Goal: Information Seeking & Learning: Learn about a topic

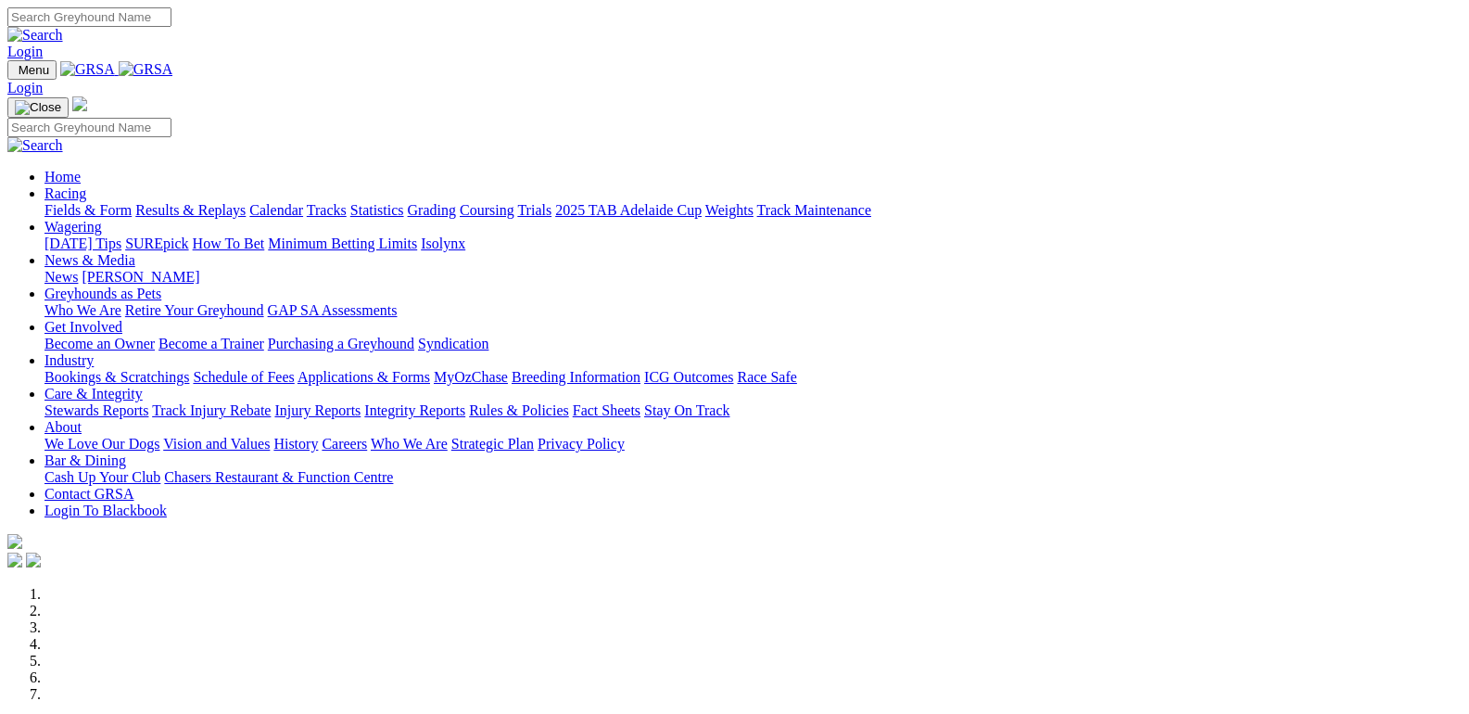
click at [246, 202] on link "Results & Replays" at bounding box center [190, 210] width 110 height 16
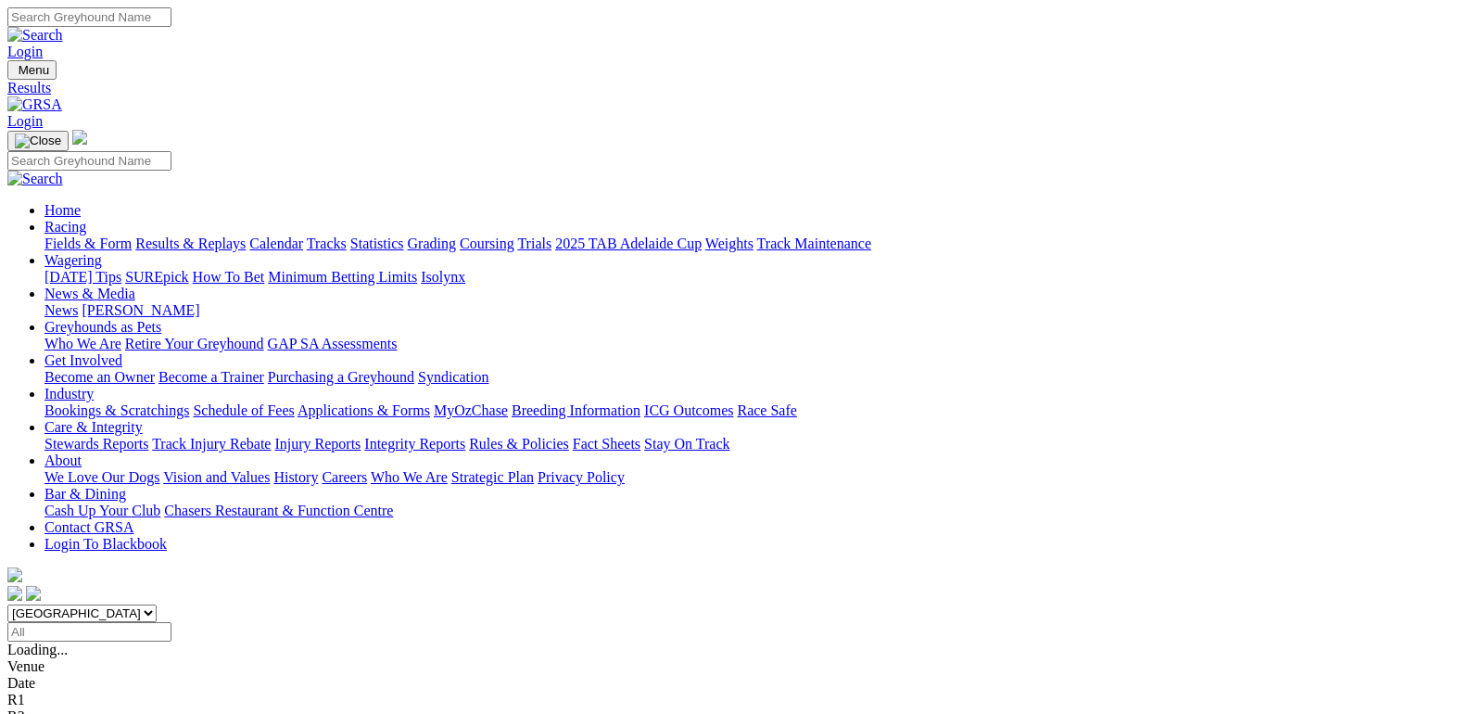
click at [423, 675] on div "R2 6 3 2 4" at bounding box center [734, 683] width 1455 height 17
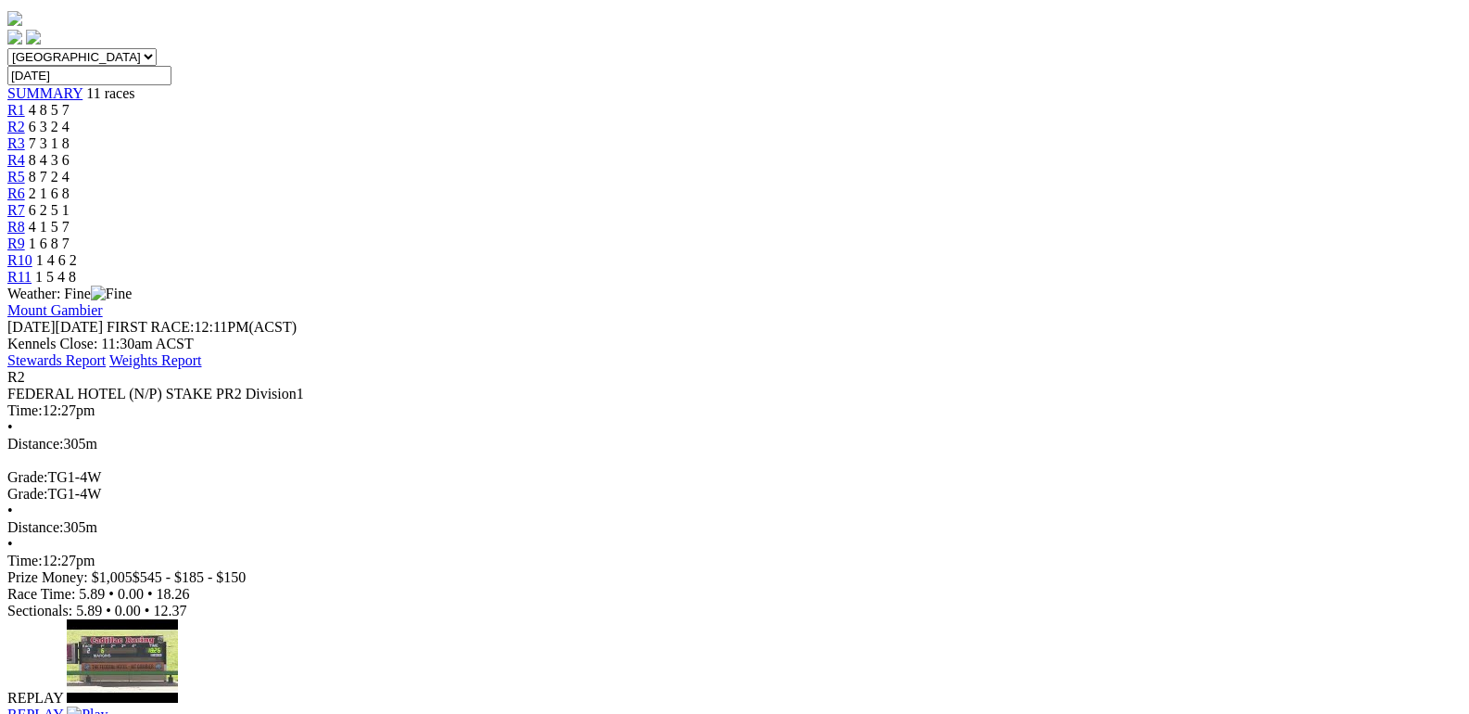
scroll to position [278, 0]
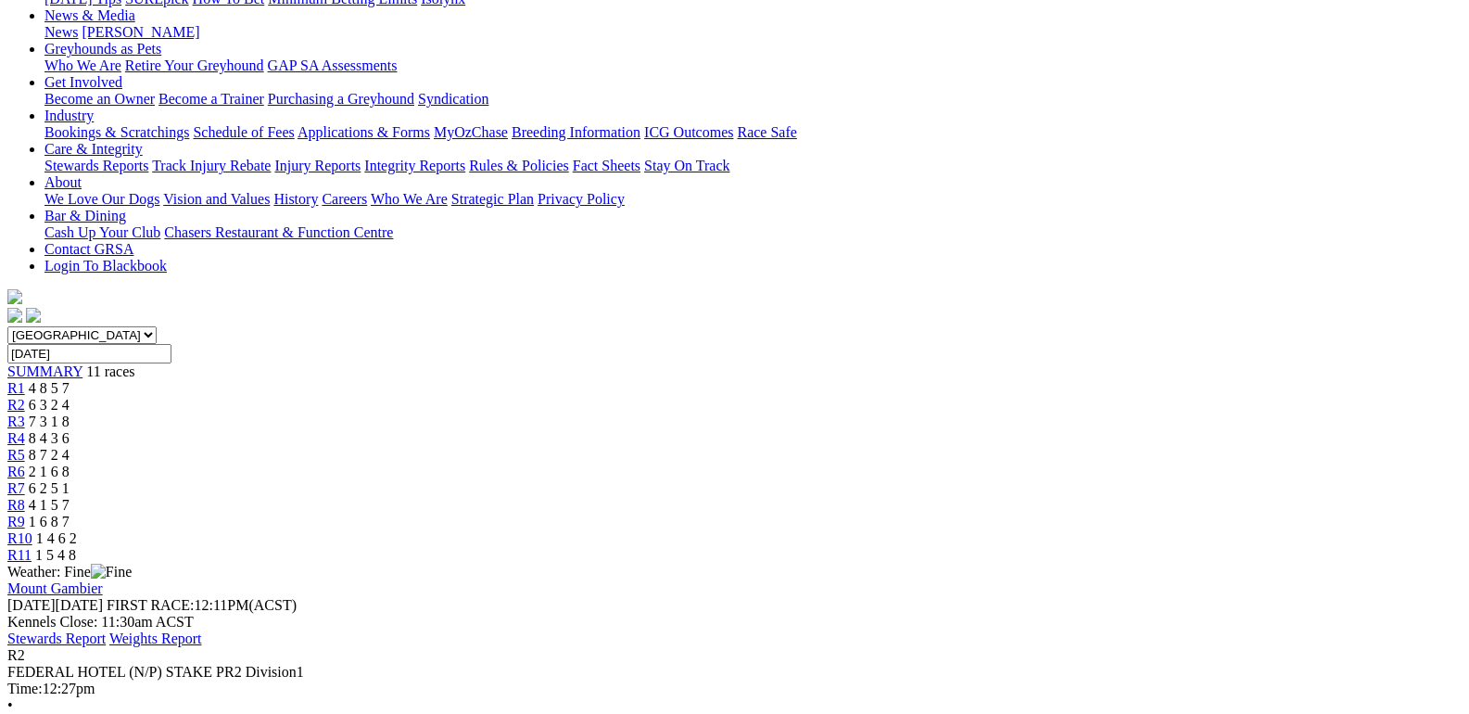
click at [510, 413] on div "R3 7 3 1 8" at bounding box center [734, 421] width 1455 height 17
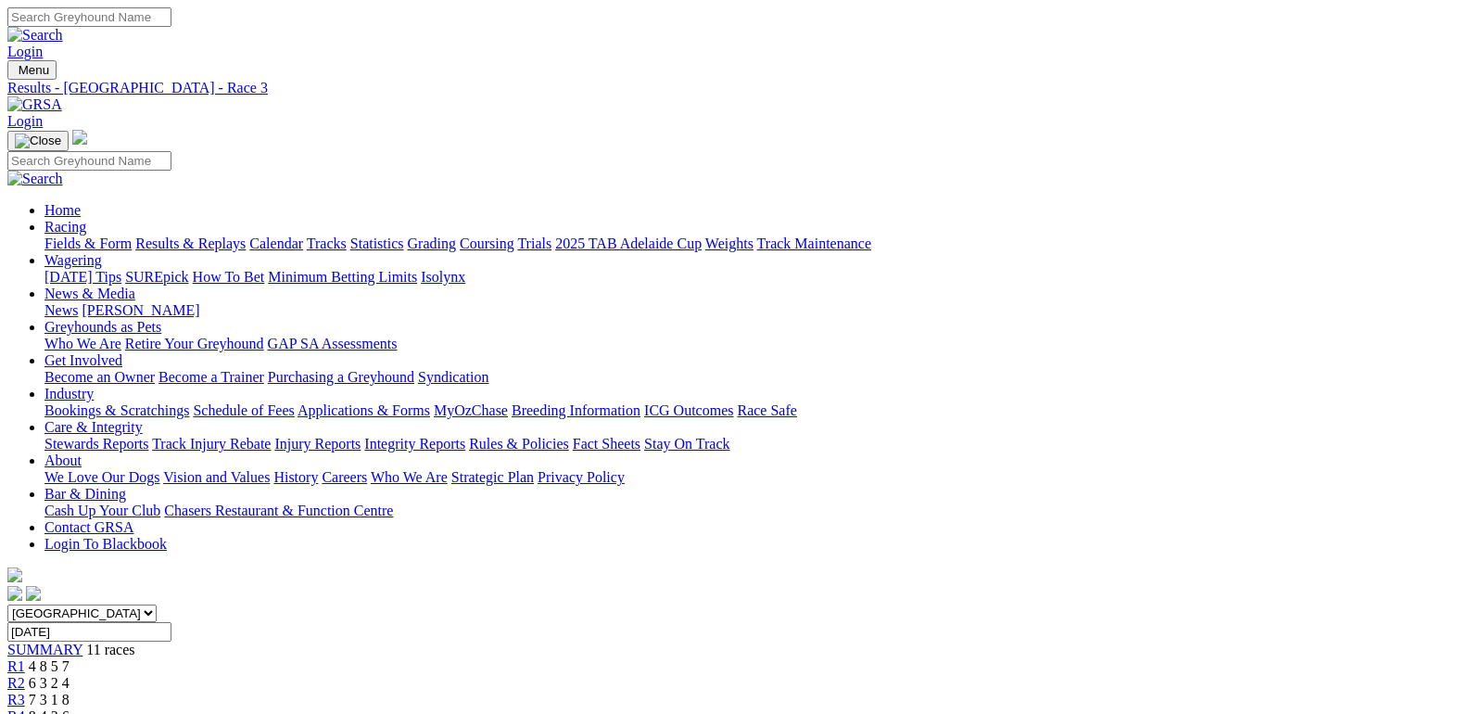
click at [611, 708] on div "R4 8 4 3 6" at bounding box center [734, 716] width 1455 height 17
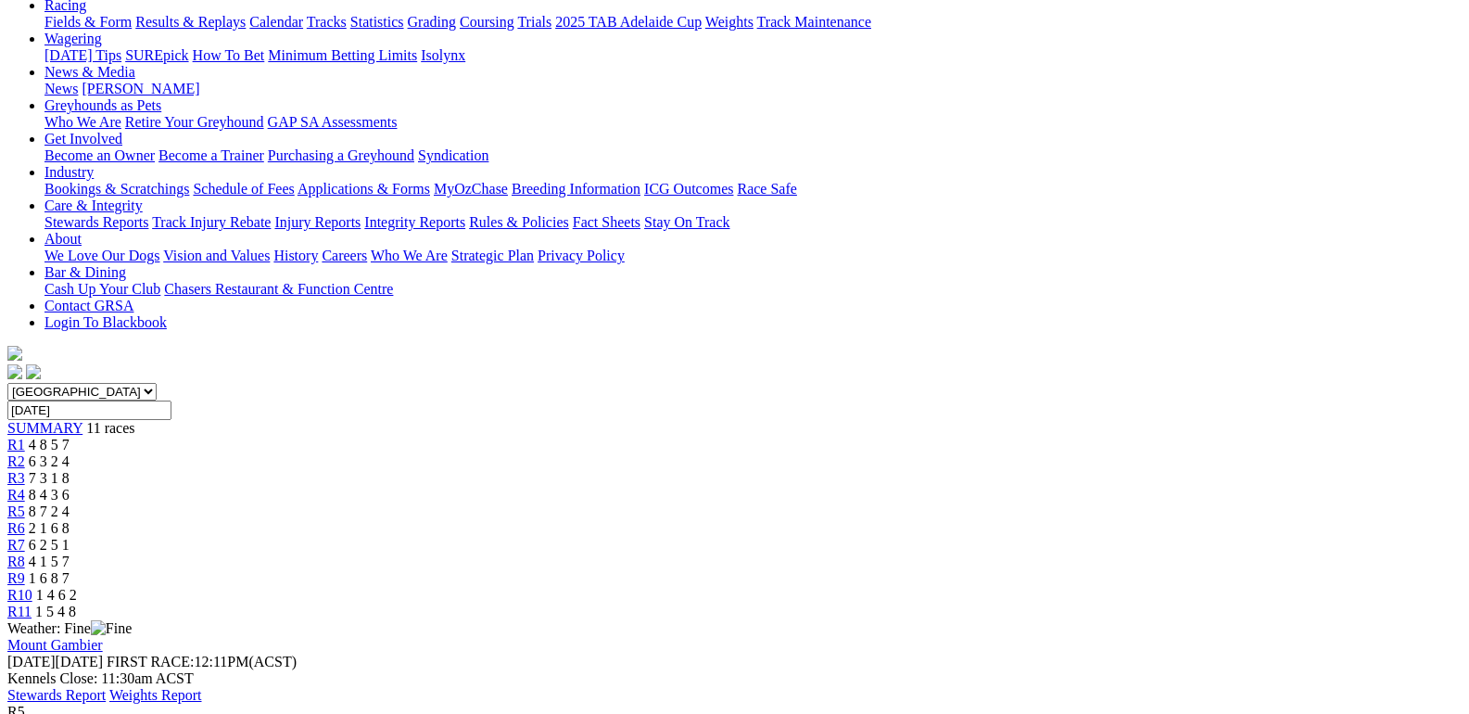
scroll to position [278, 0]
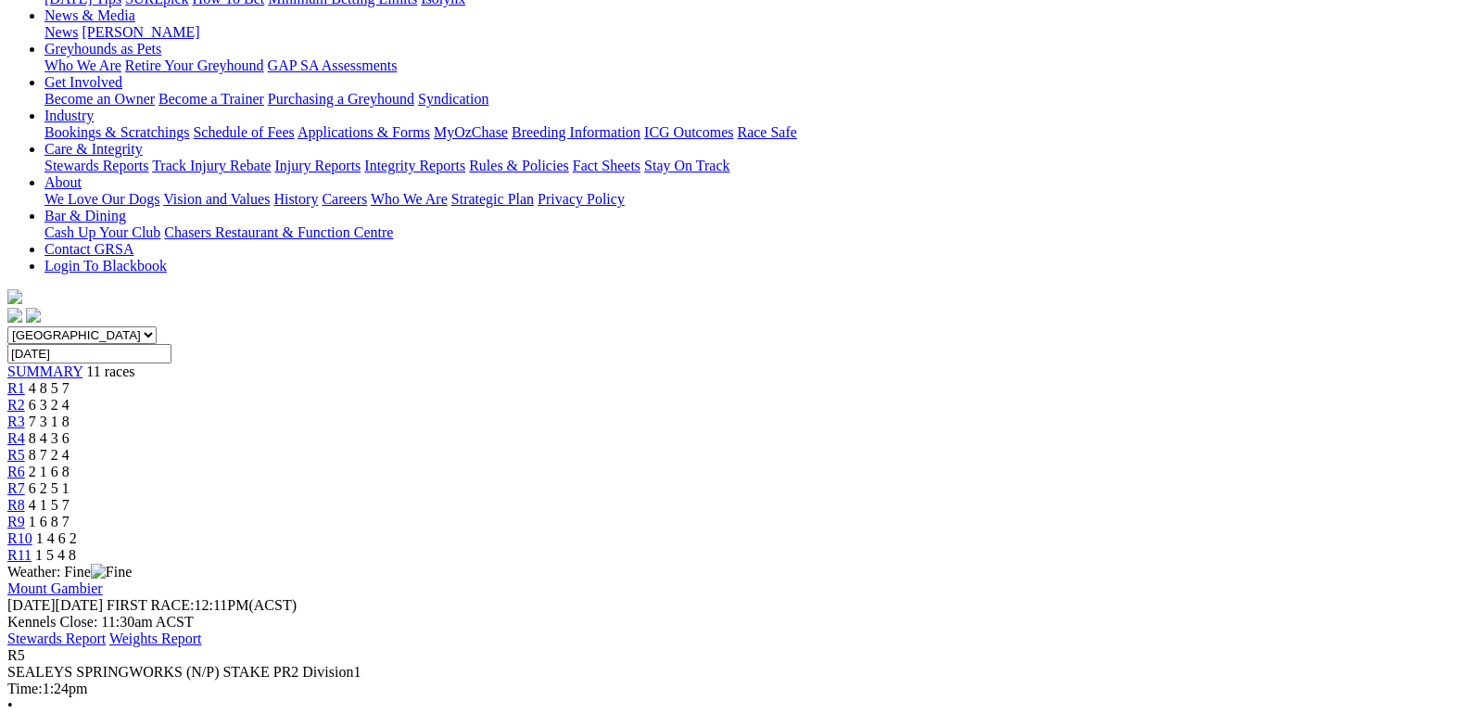
drag, startPoint x: 923, startPoint y: 2, endPoint x: 796, endPoint y: 19, distance: 128.1
click at [70, 464] on span "2 1 6 8" at bounding box center [49, 472] width 41 height 16
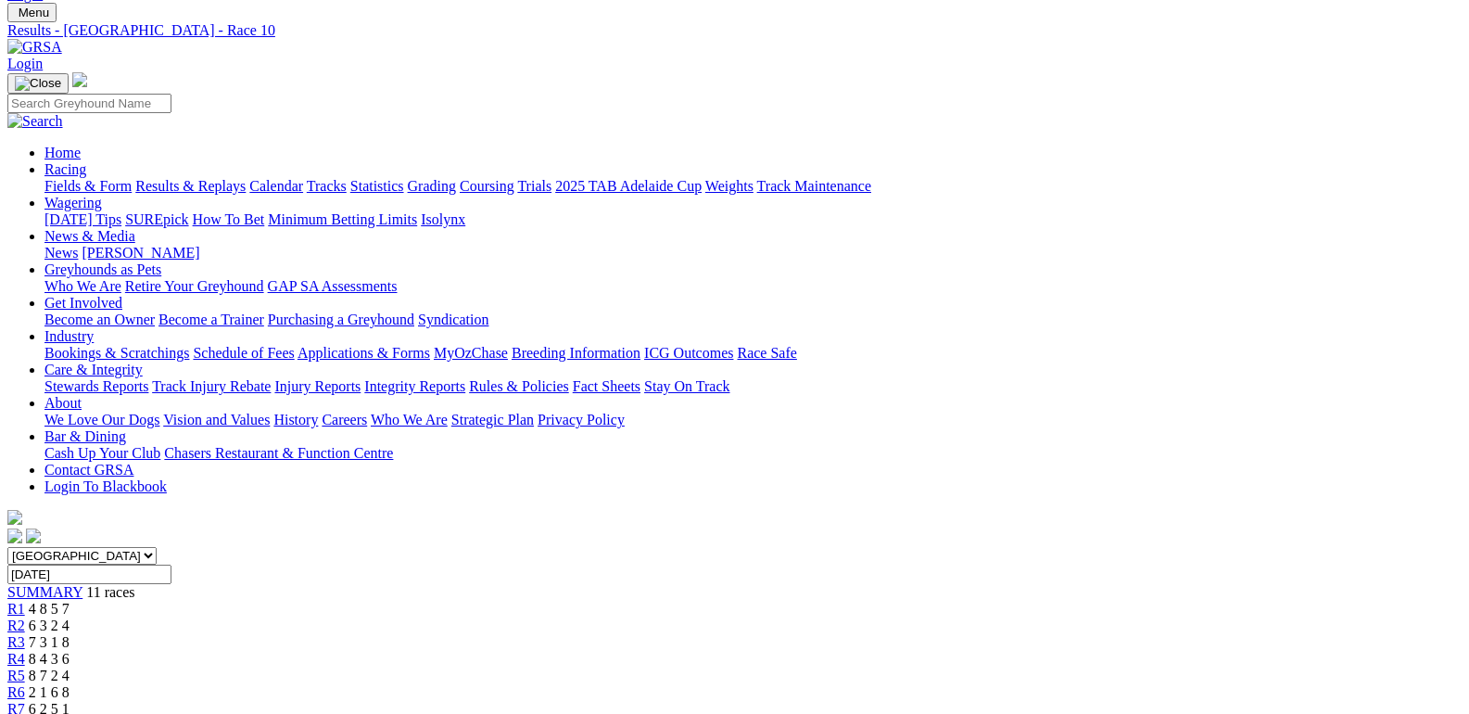
scroll to position [0, 0]
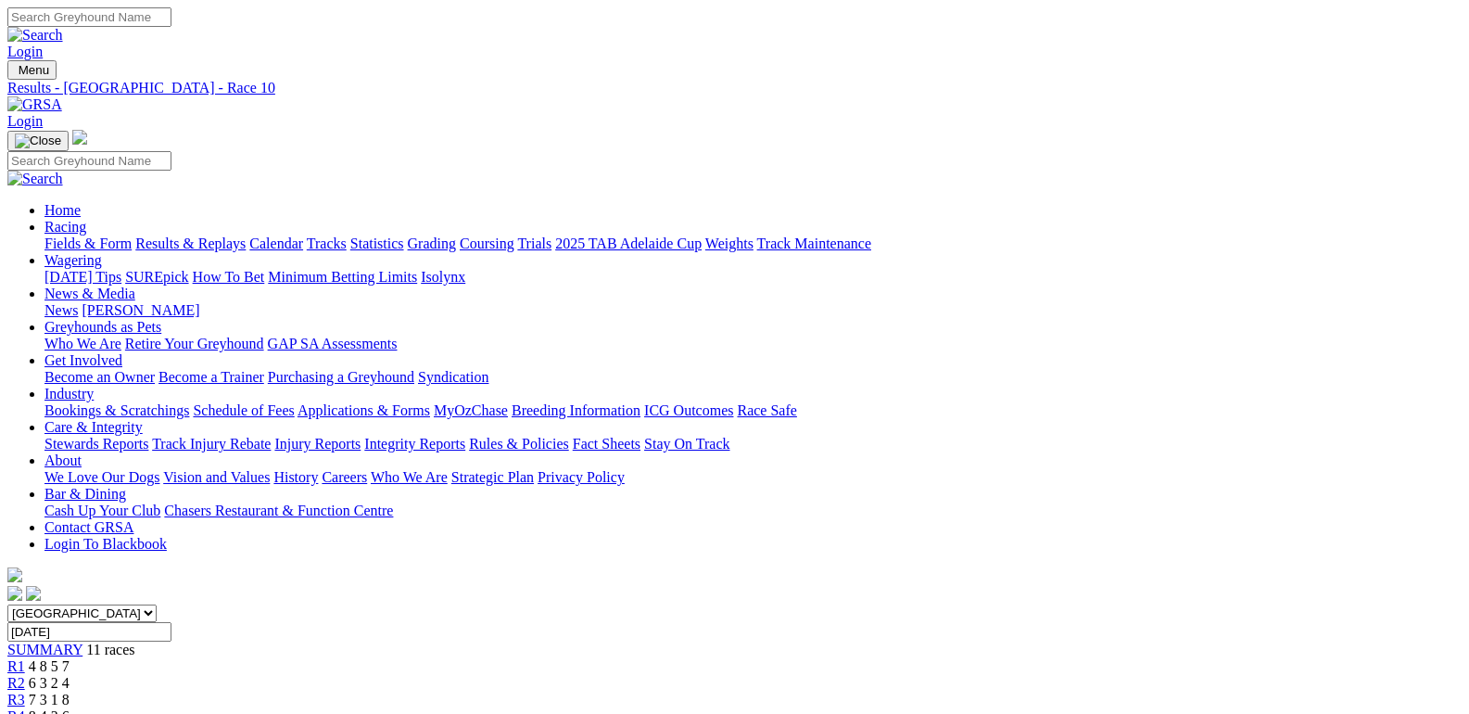
click at [95, 235] on link "Fields & Form" at bounding box center [88, 243] width 87 height 16
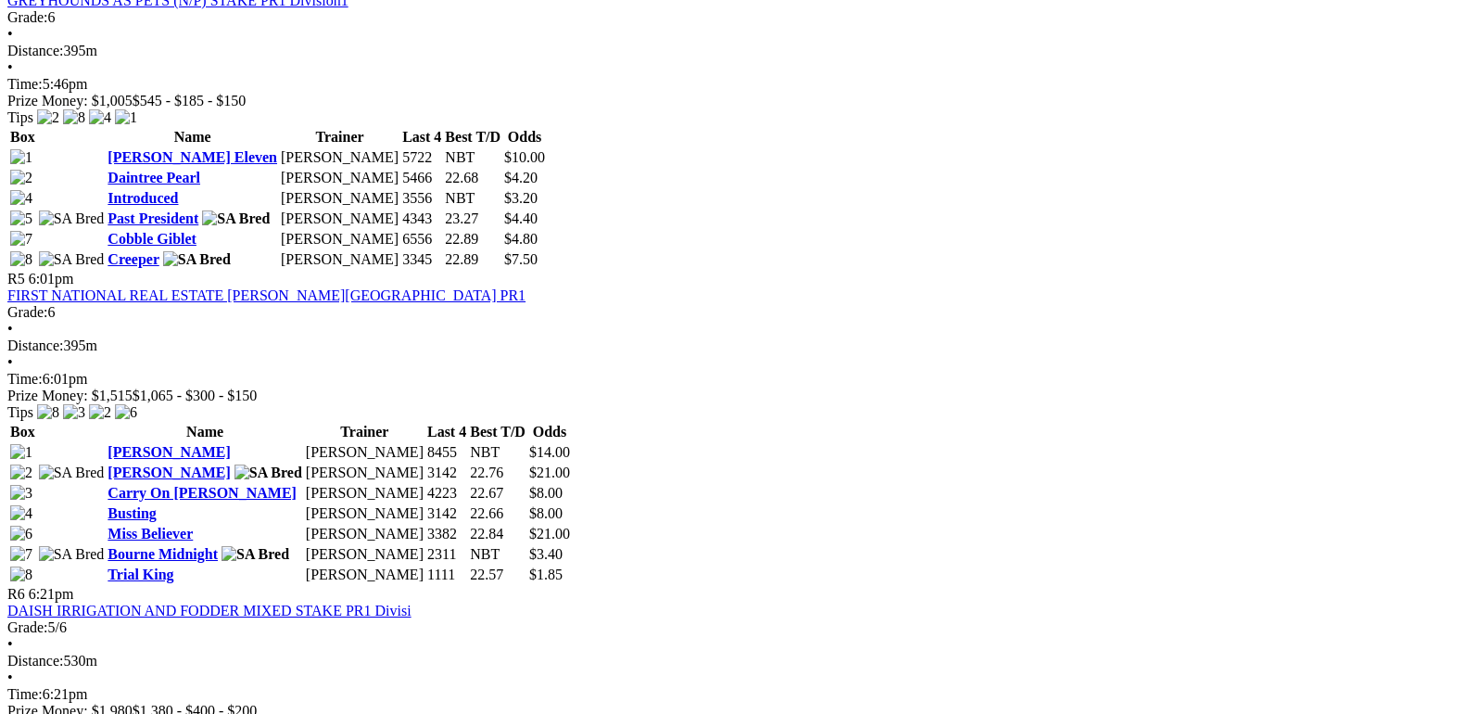
scroll to position [1947, 0]
